Goal: Use online tool/utility: Utilize a website feature to perform a specific function

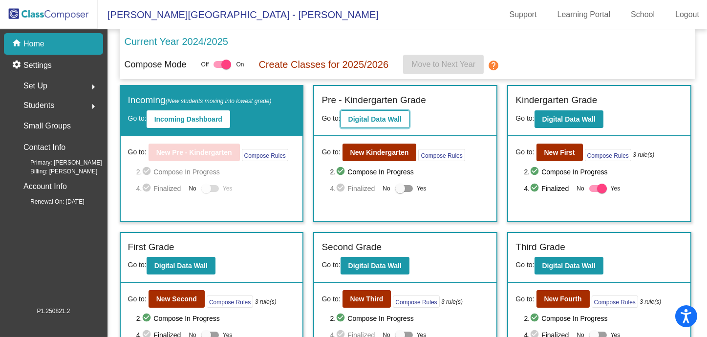
click at [386, 112] on button "Digital Data Wall" at bounding box center [375, 119] width 69 height 18
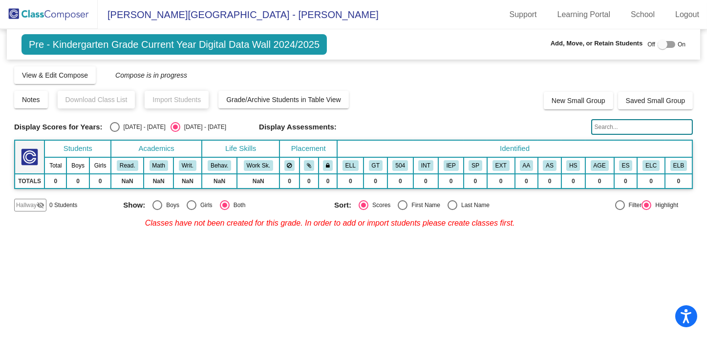
click at [663, 48] on div at bounding box center [663, 45] width 10 height 10
checkbox input "true"
click at [61, 71] on span "View & Edit Compose" at bounding box center [55, 75] width 66 height 8
